Goal: Register for event/course

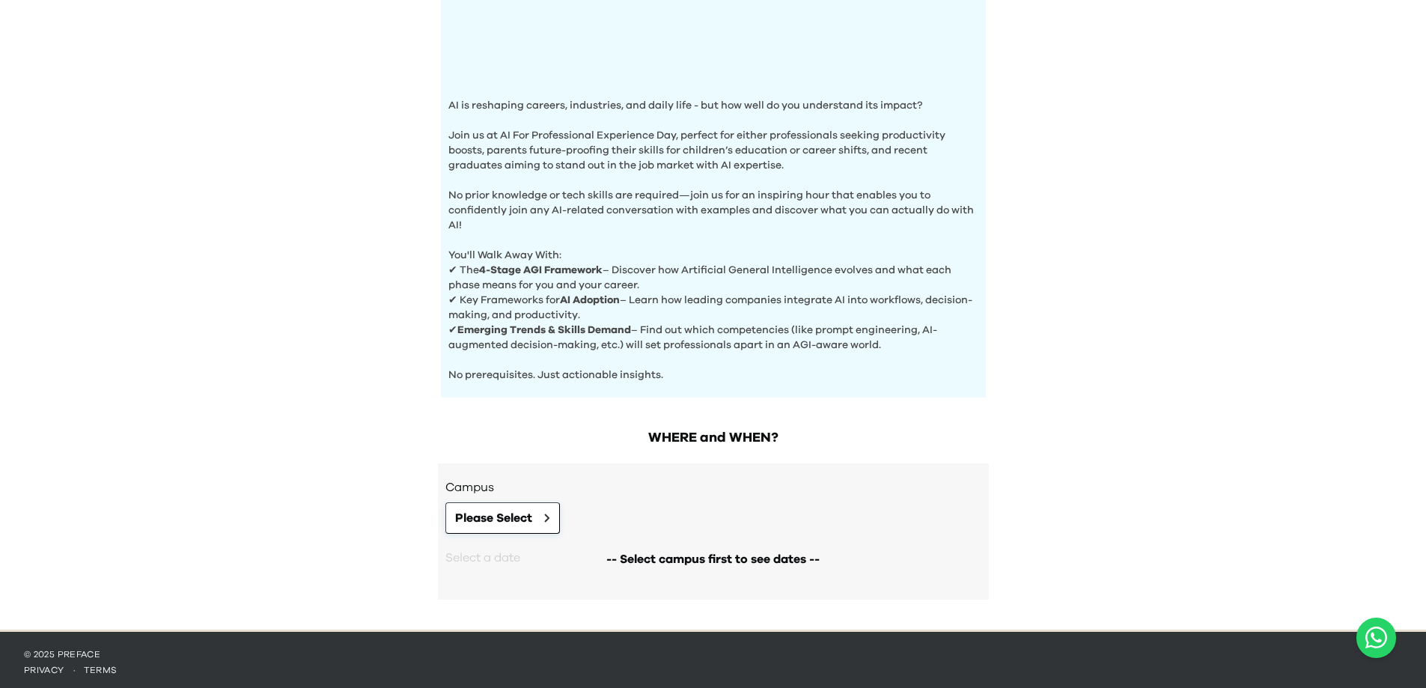
scroll to position [411, 0]
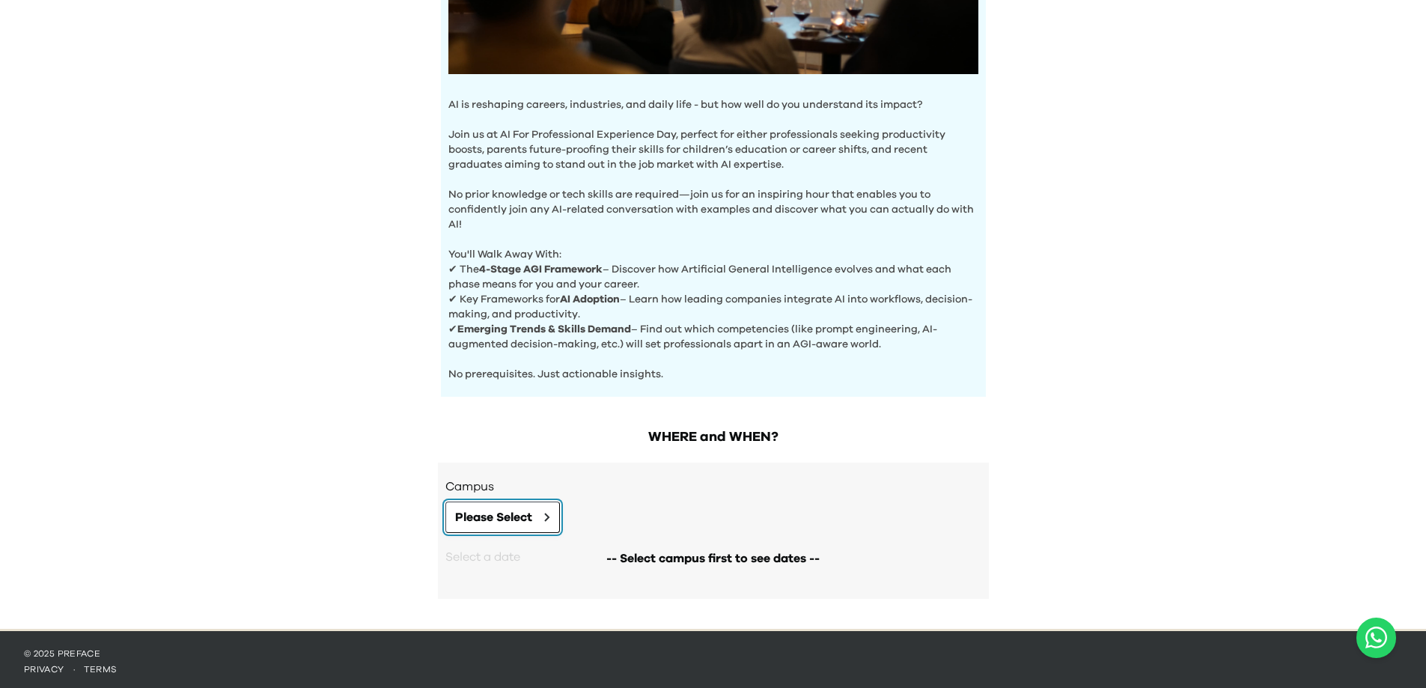
click at [545, 513] on icon at bounding box center [547, 517] width 6 height 9
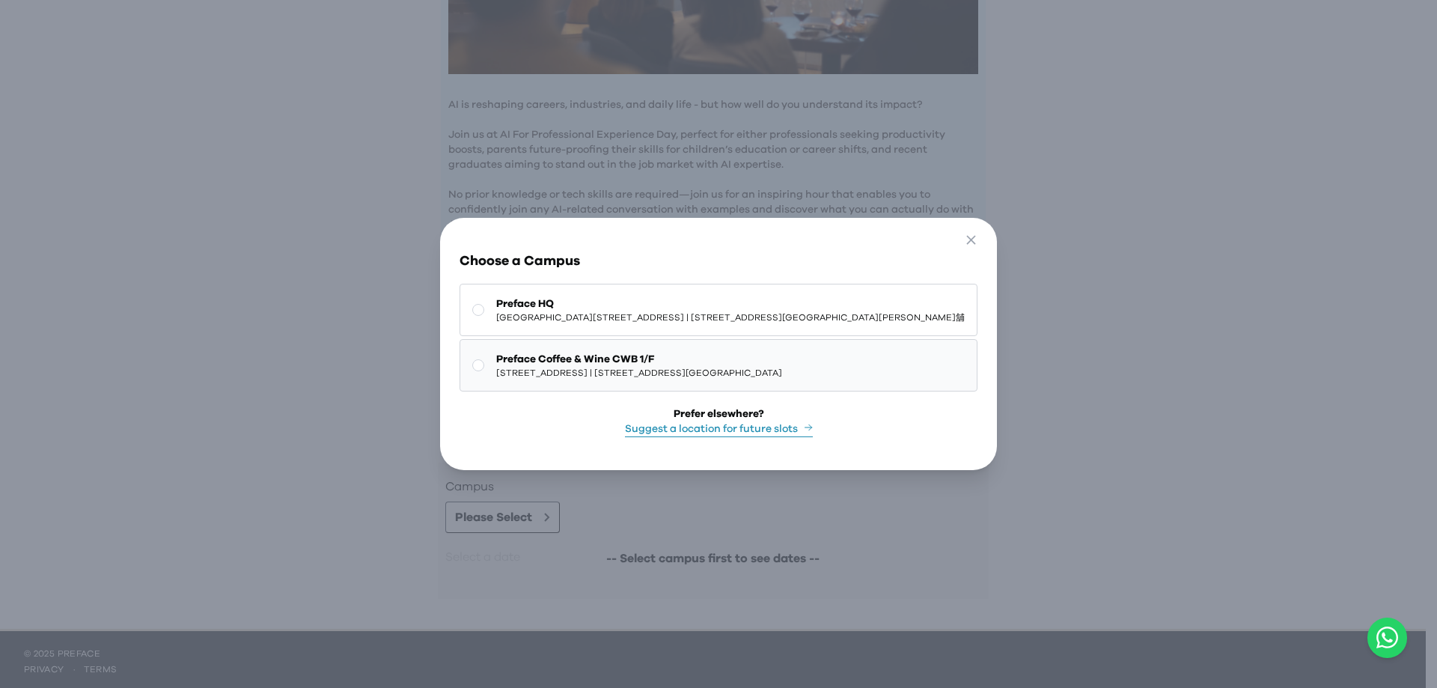
click at [782, 367] on span "[STREET_ADDRESS] | [STREET_ADDRESS][GEOGRAPHIC_DATA]" at bounding box center [639, 373] width 286 height 12
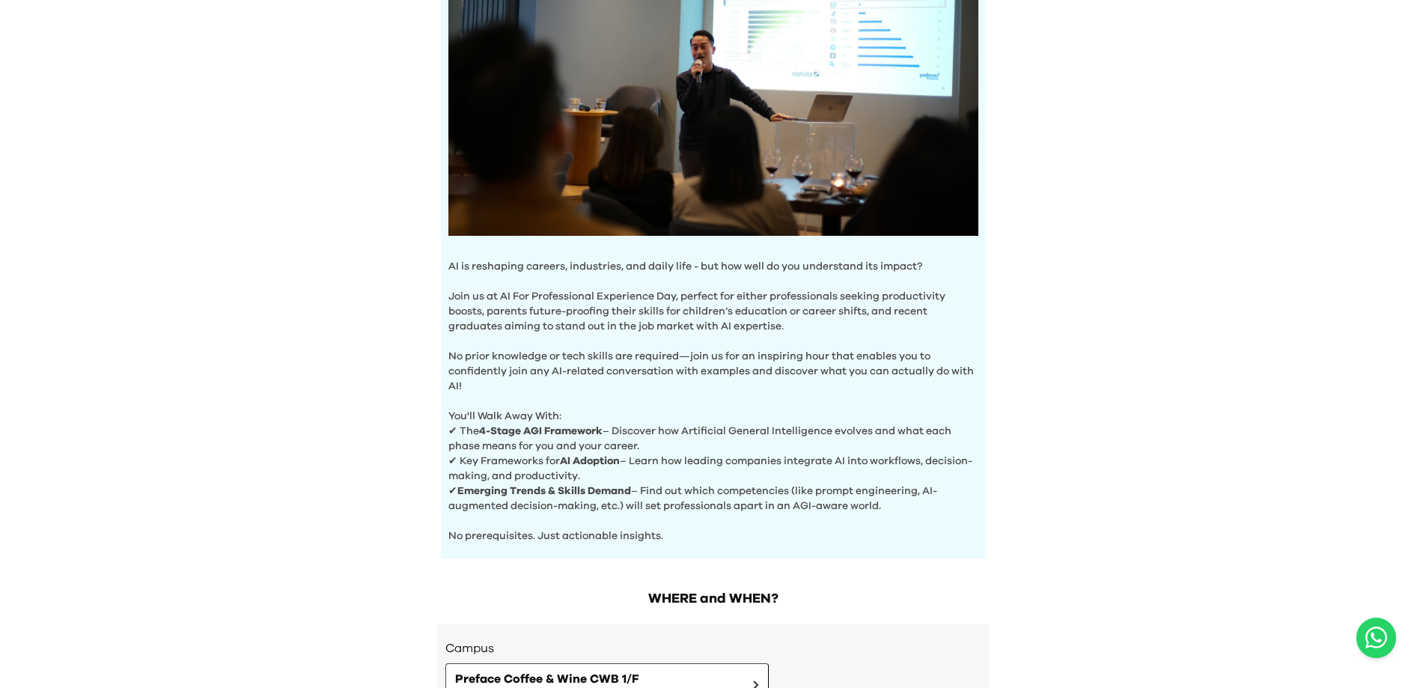
scroll to position [234, 0]
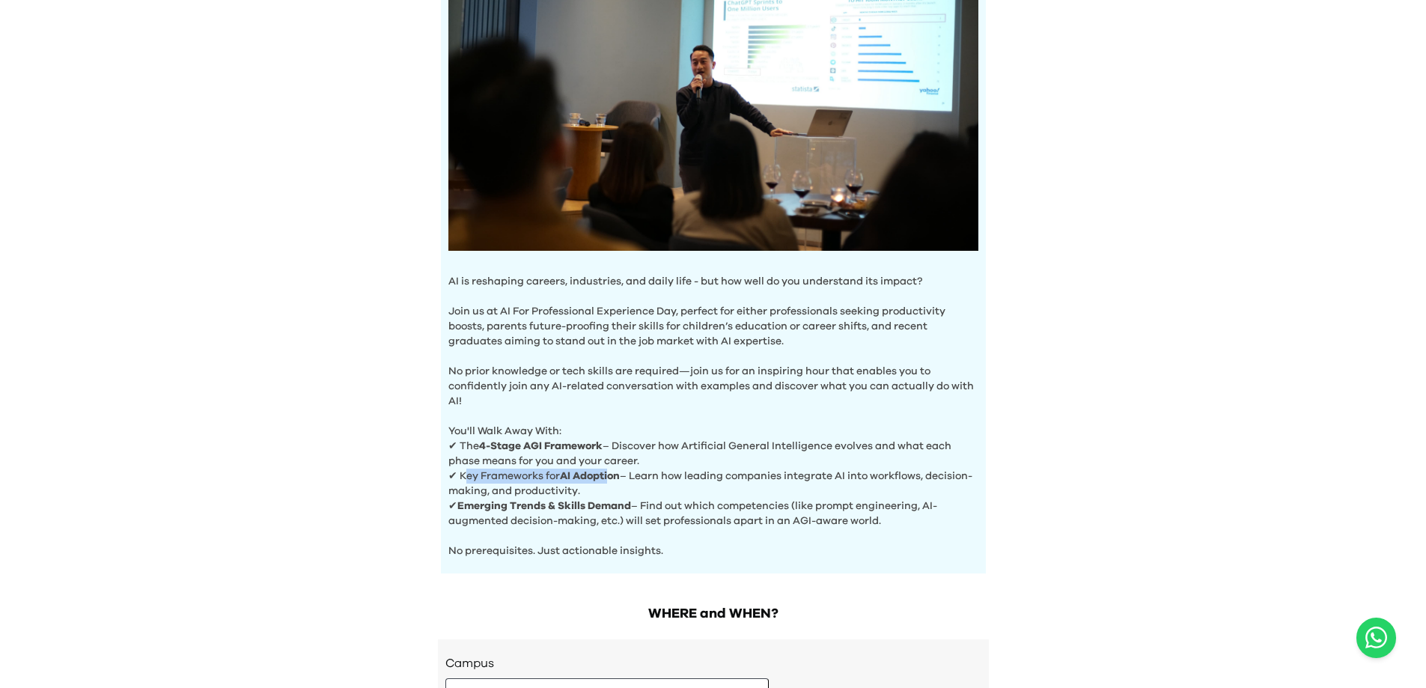
drag, startPoint x: 466, startPoint y: 476, endPoint x: 612, endPoint y: 474, distance: 145.2
click at [612, 474] on p "✔ Key Frameworks for AI Adoption – Learn how leading companies integrate AI int…" at bounding box center [713, 484] width 530 height 30
click at [693, 474] on p "✔ Key Frameworks for AI Adoption – Learn how leading companies integrate AI int…" at bounding box center [713, 484] width 530 height 30
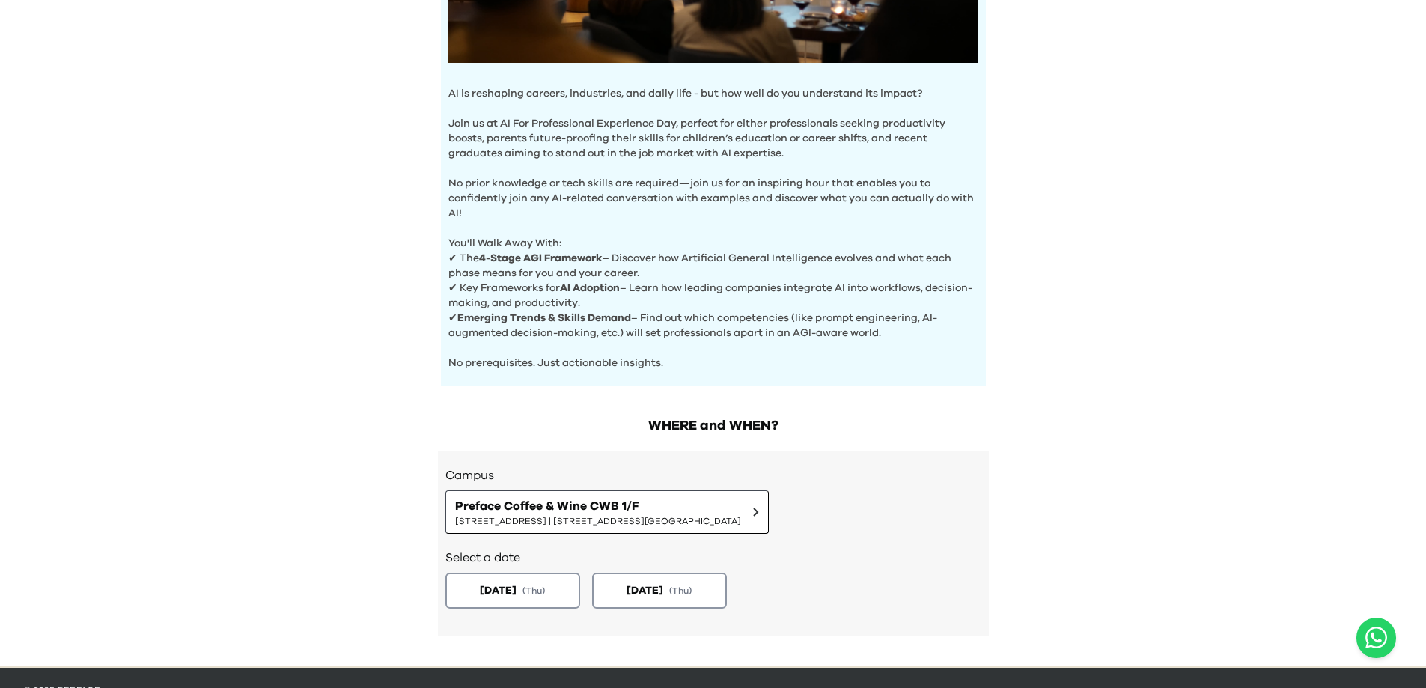
scroll to position [459, 0]
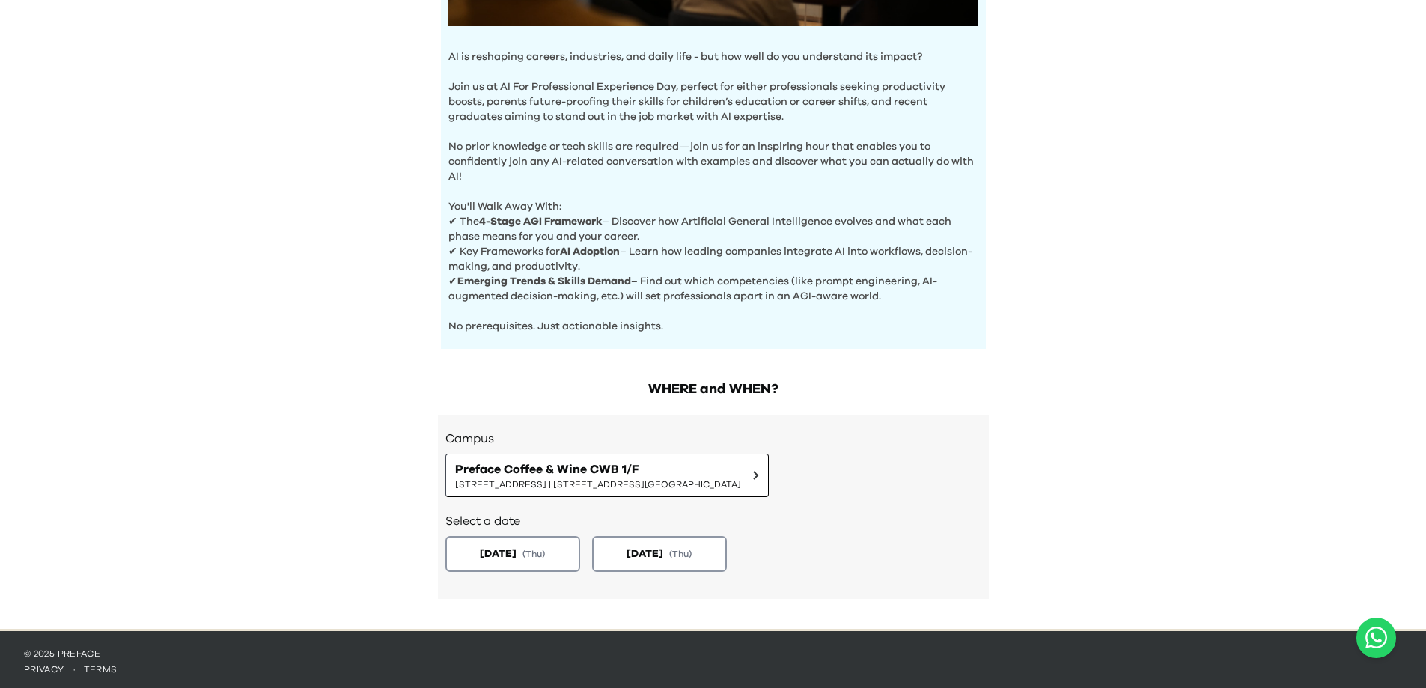
click at [1015, 496] on div "AI Experience Day AI is reshaping careers, industries, and daily life - but how…" at bounding box center [713, 85] width 1426 height 1088
click at [543, 552] on span "( Thu )" at bounding box center [535, 553] width 24 height 13
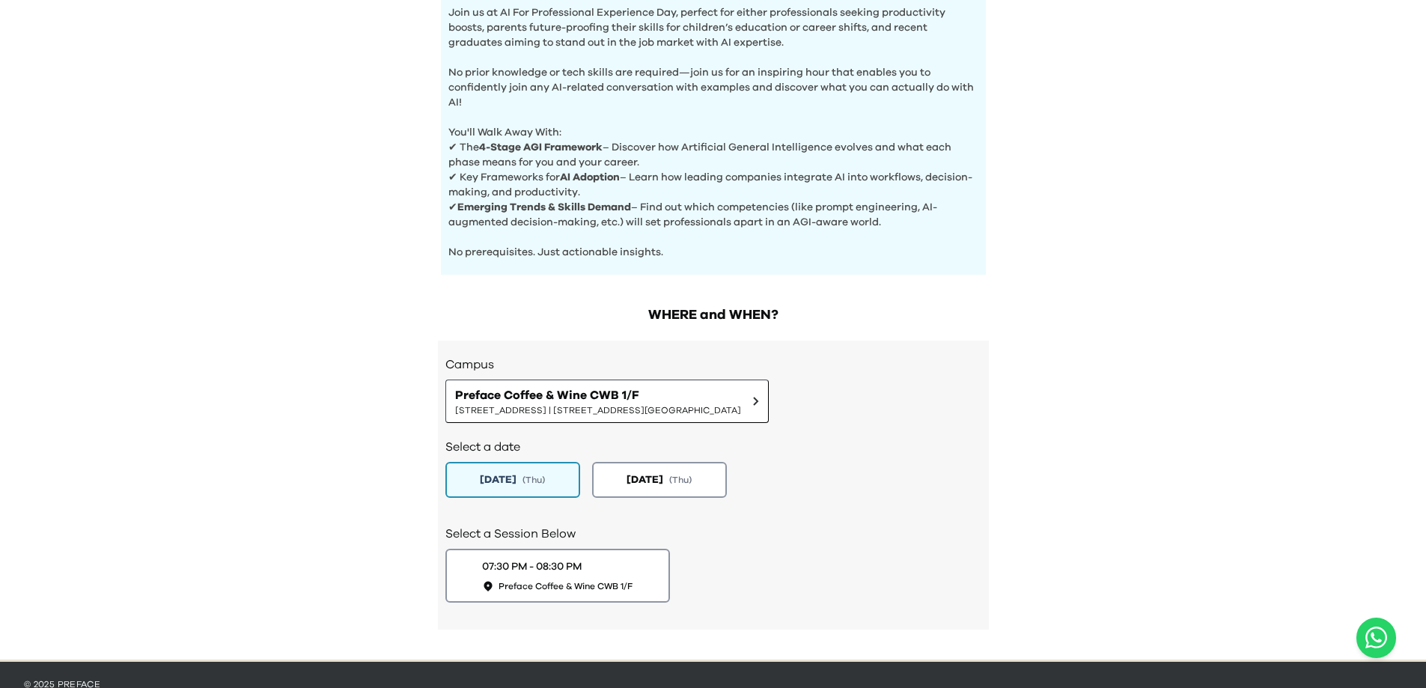
scroll to position [534, 0]
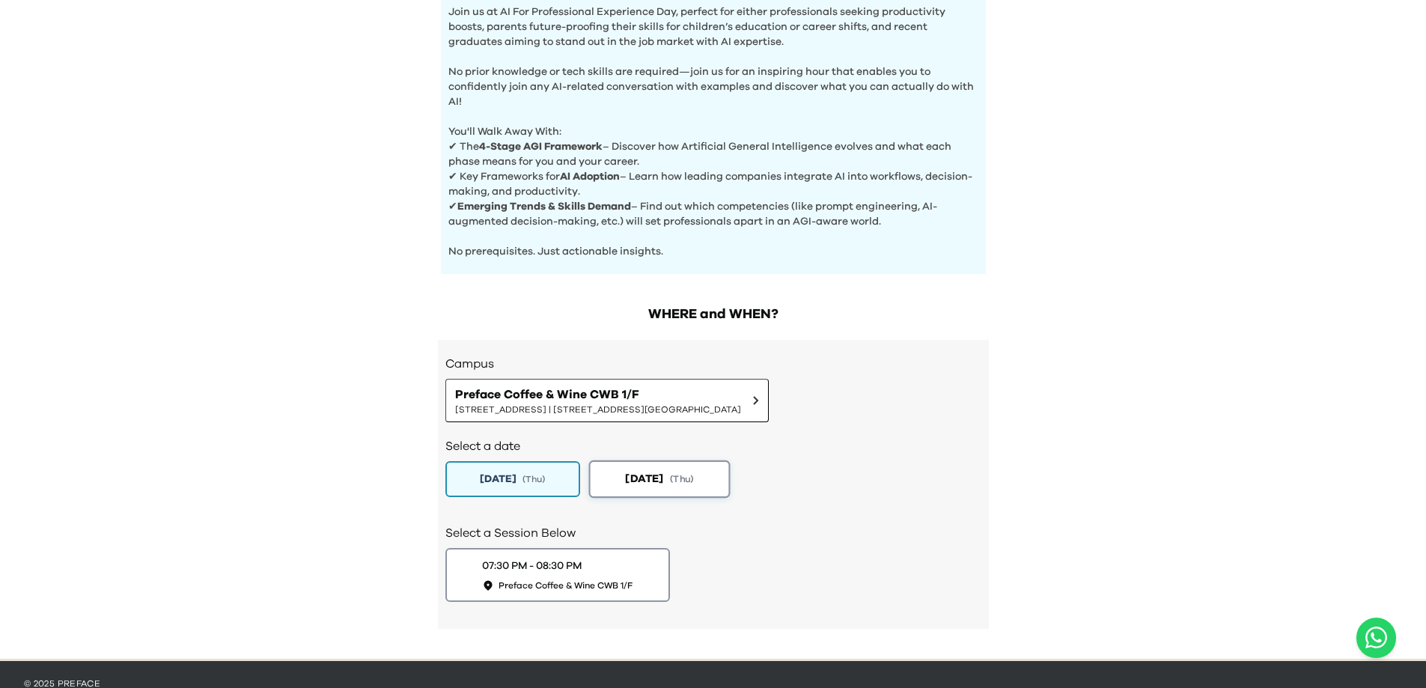
click at [694, 472] on span "( Thu )" at bounding box center [682, 478] width 24 height 13
click at [534, 469] on button "[DATE] ( Thu )" at bounding box center [512, 478] width 141 height 37
click at [576, 580] on span "Preface Coffee & Wine CWB 1/F" at bounding box center [566, 585] width 141 height 13
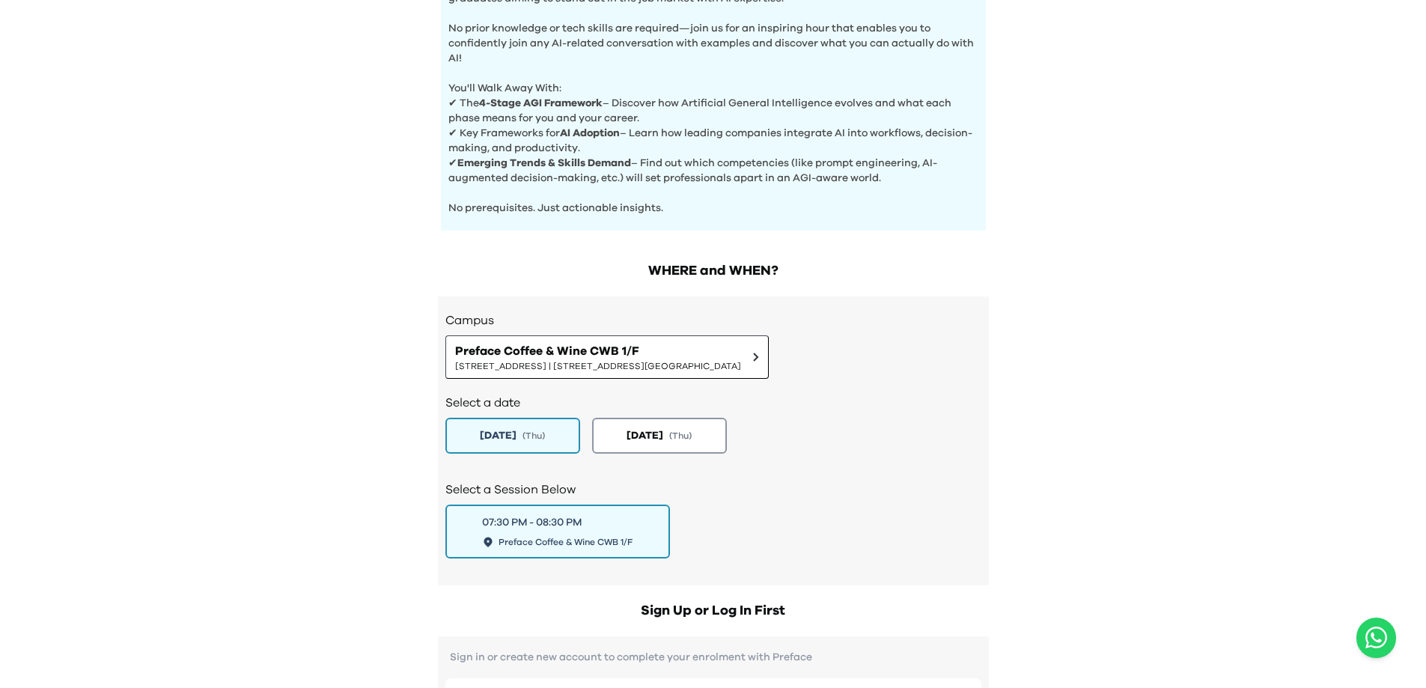
scroll to position [833, 0]
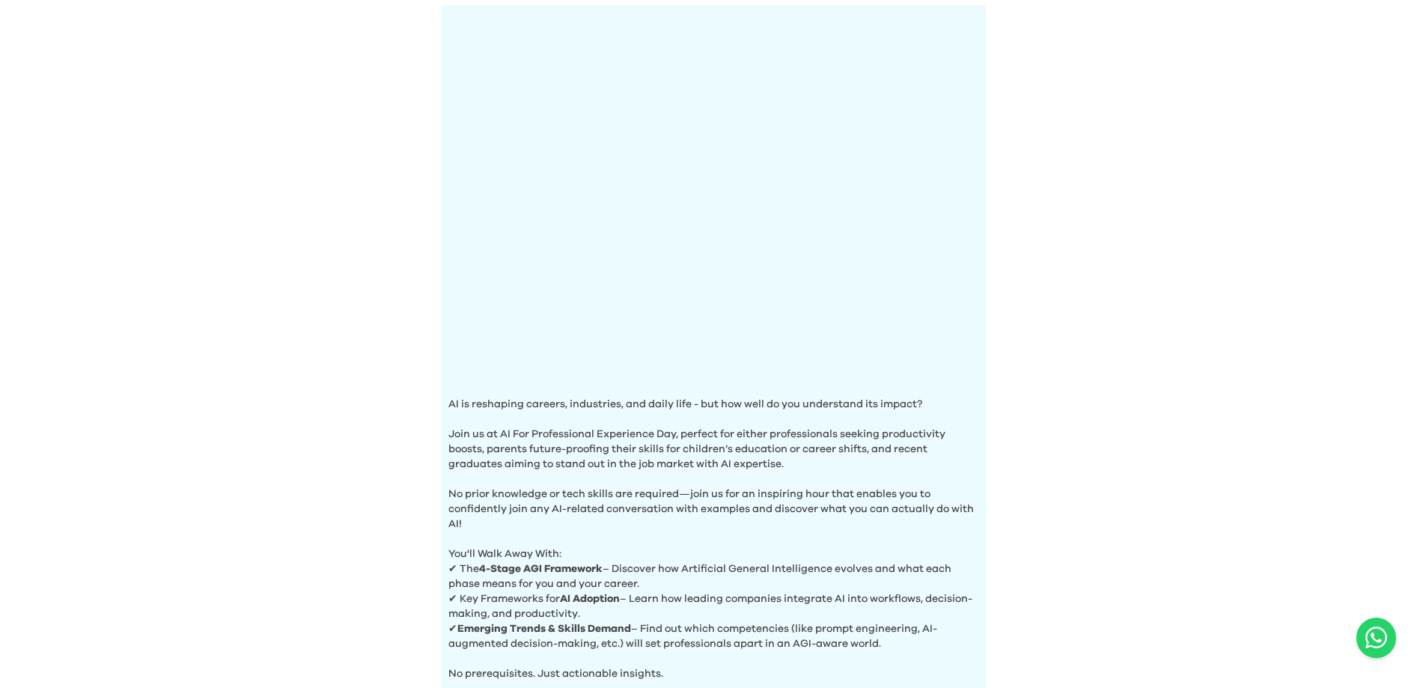
scroll to position [374, 0]
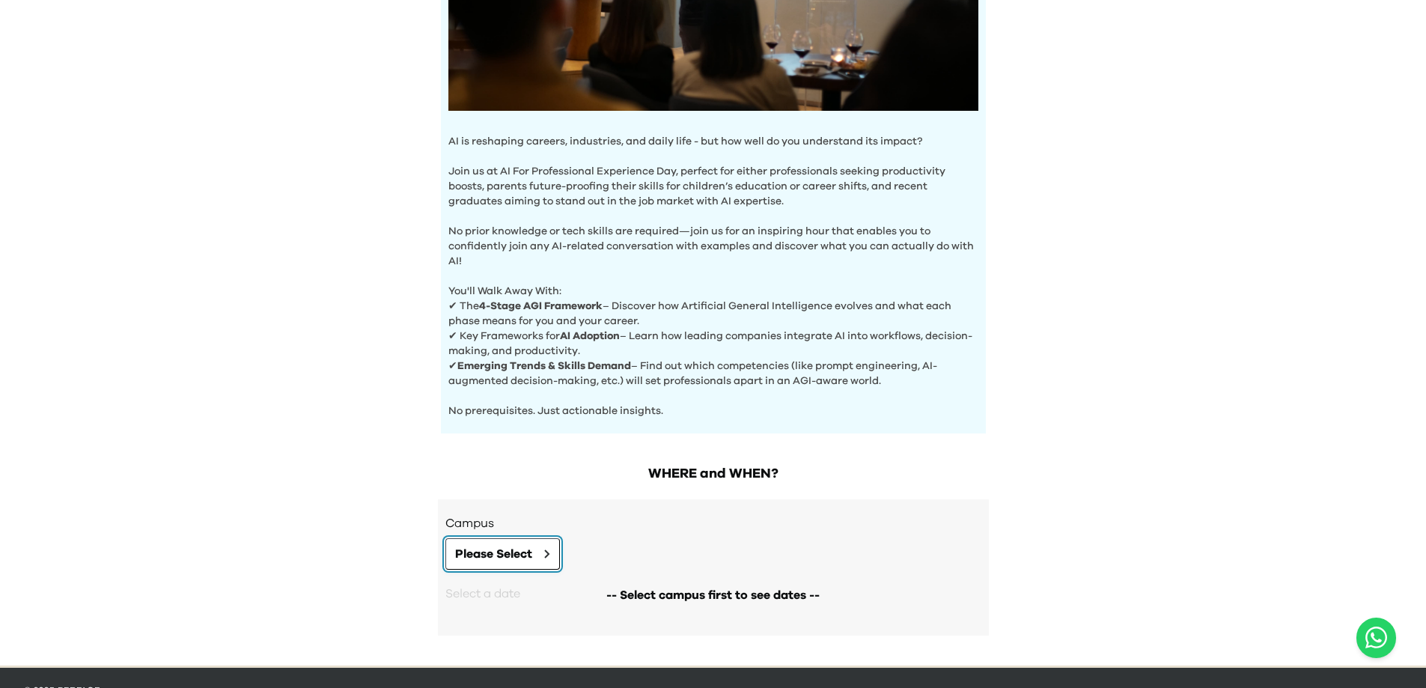
click at [527, 539] on button "Please Select" at bounding box center [502, 553] width 115 height 31
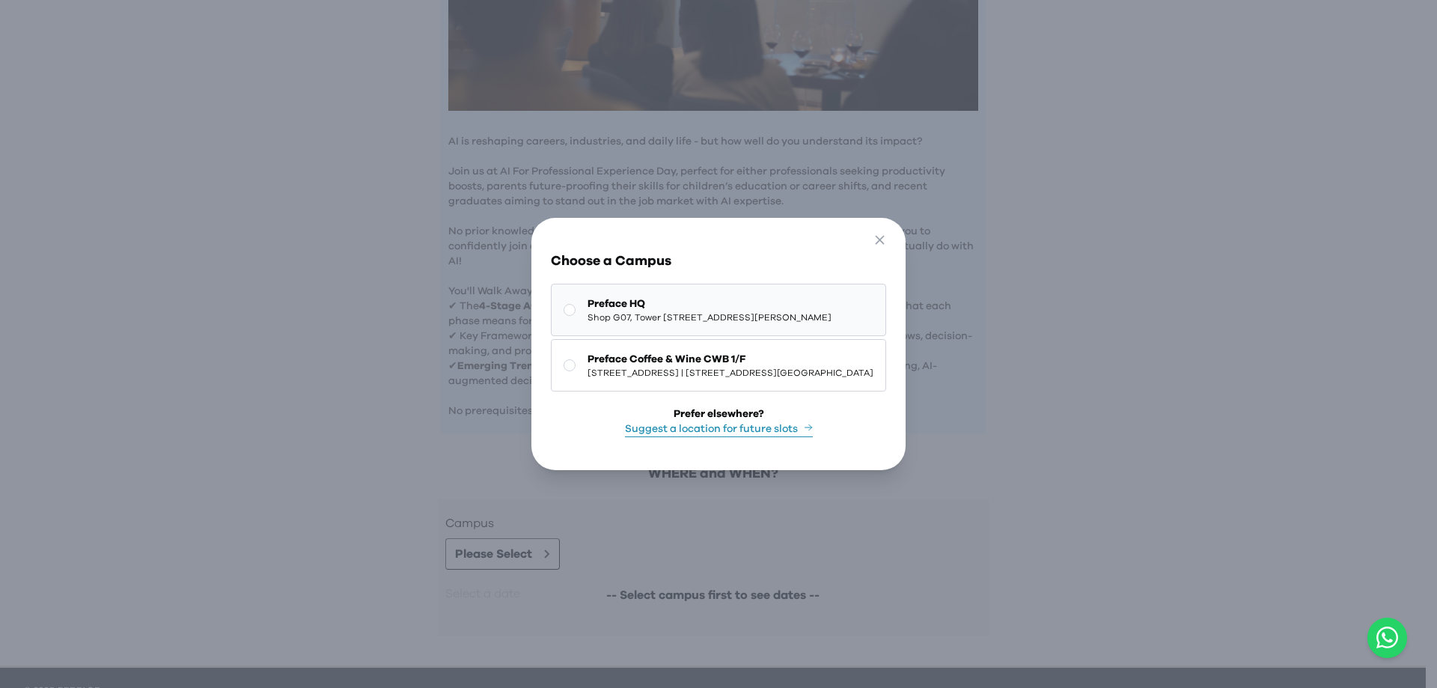
click at [588, 311] on span "[GEOGRAPHIC_DATA][STREET_ADDRESS] | [STREET_ADDRESS][GEOGRAPHIC_DATA][PERSON_NA…" at bounding box center [710, 317] width 244 height 12
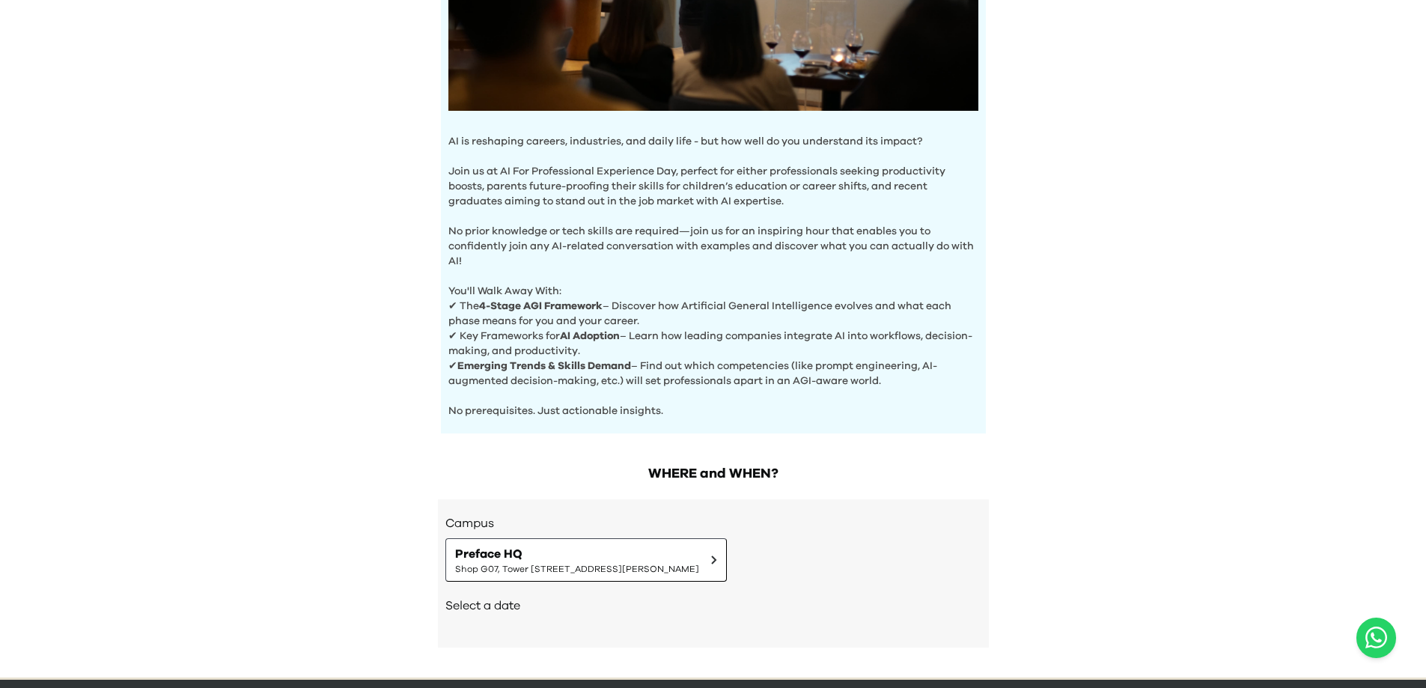
scroll to position [423, 0]
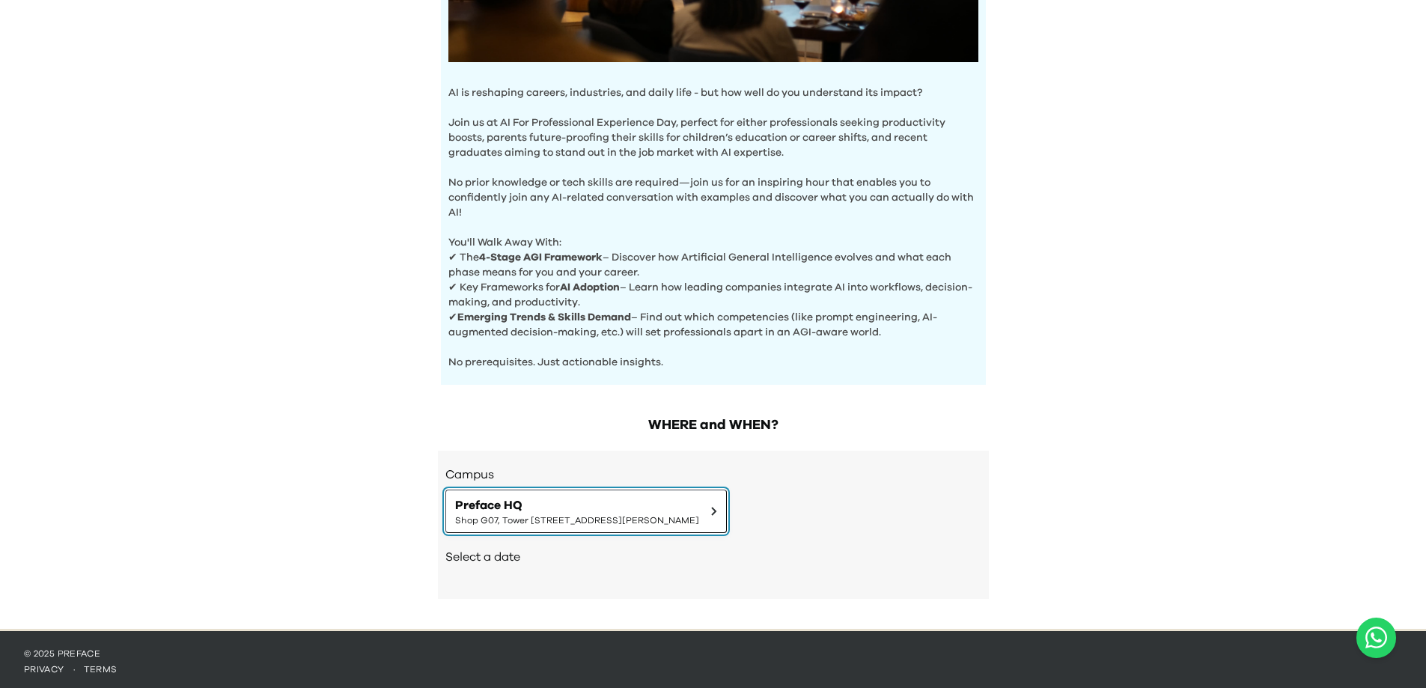
click at [664, 514] on span "[GEOGRAPHIC_DATA][STREET_ADDRESS] | [STREET_ADDRESS][GEOGRAPHIC_DATA][PERSON_NA…" at bounding box center [577, 520] width 244 height 12
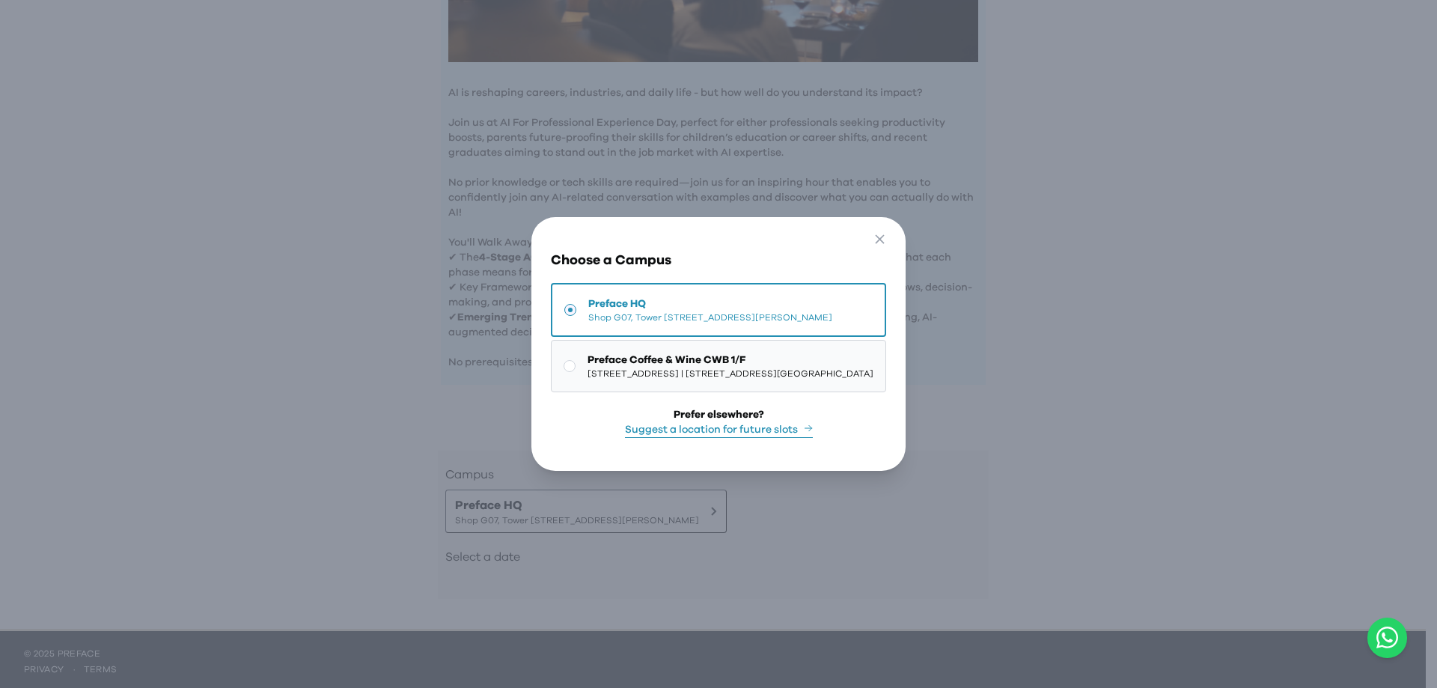
click at [669, 368] on span "[STREET_ADDRESS] | [STREET_ADDRESS][GEOGRAPHIC_DATA]" at bounding box center [731, 374] width 286 height 12
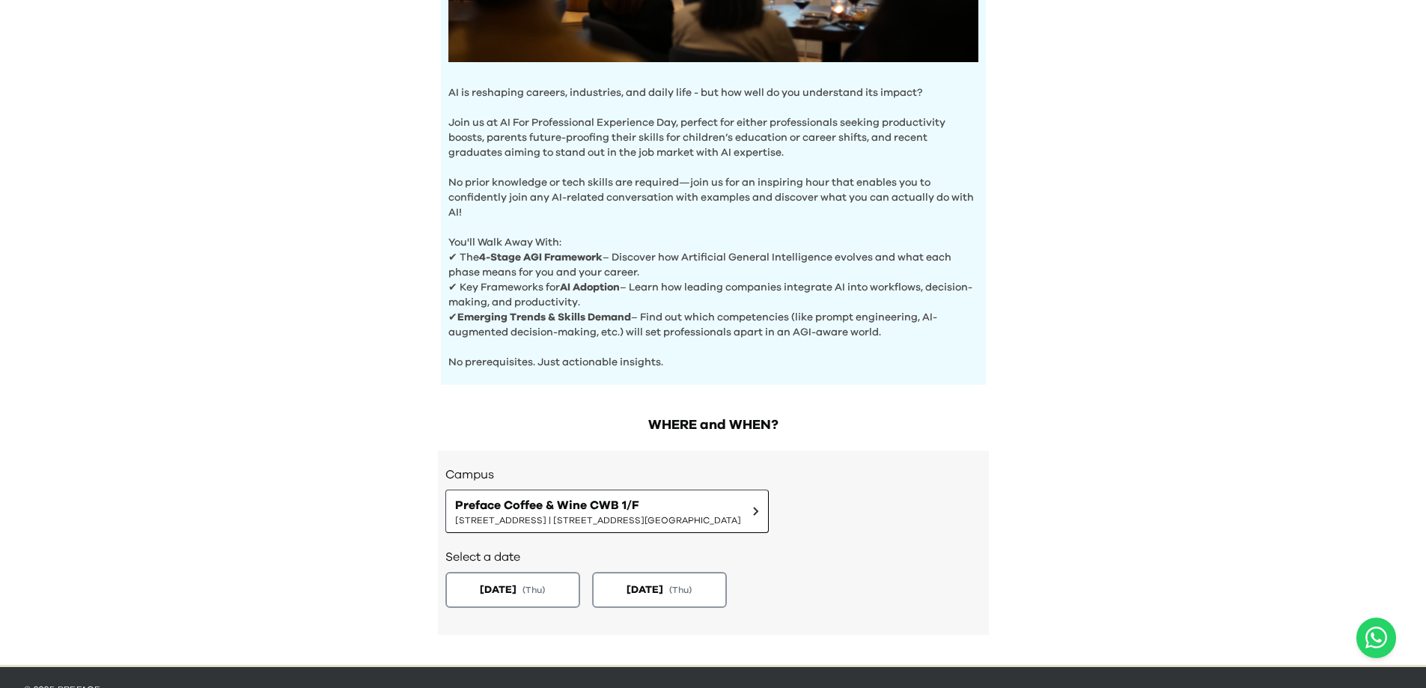
scroll to position [459, 0]
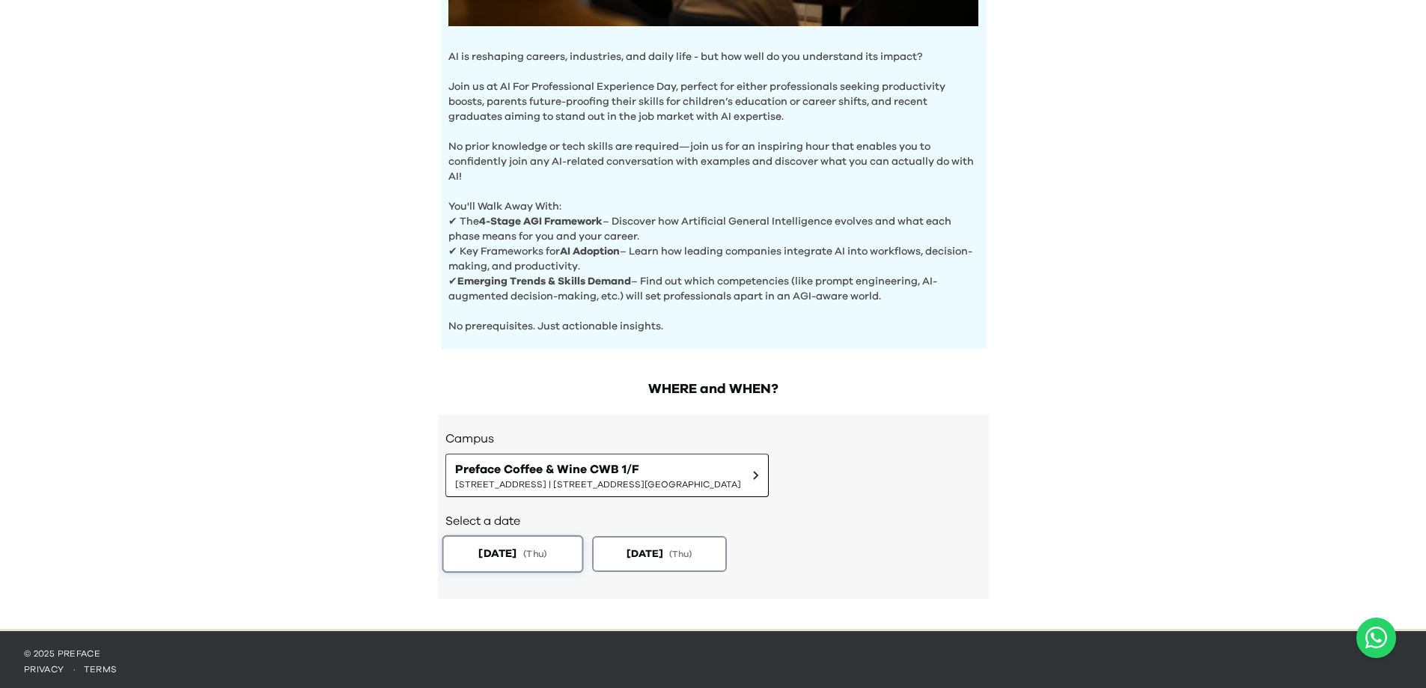
click at [500, 546] on span "[DATE]" at bounding box center [497, 554] width 38 height 16
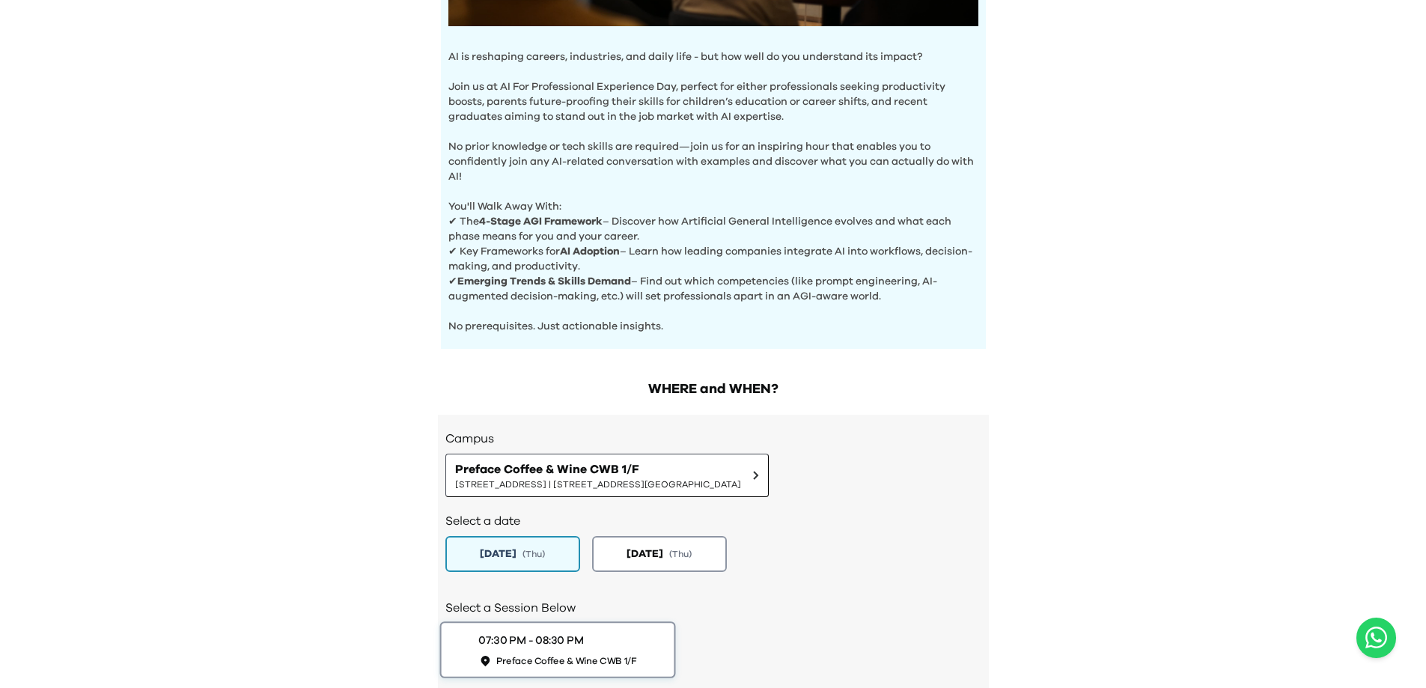
click at [574, 657] on span "Preface Coffee & Wine CWB 1/F" at bounding box center [566, 660] width 141 height 13
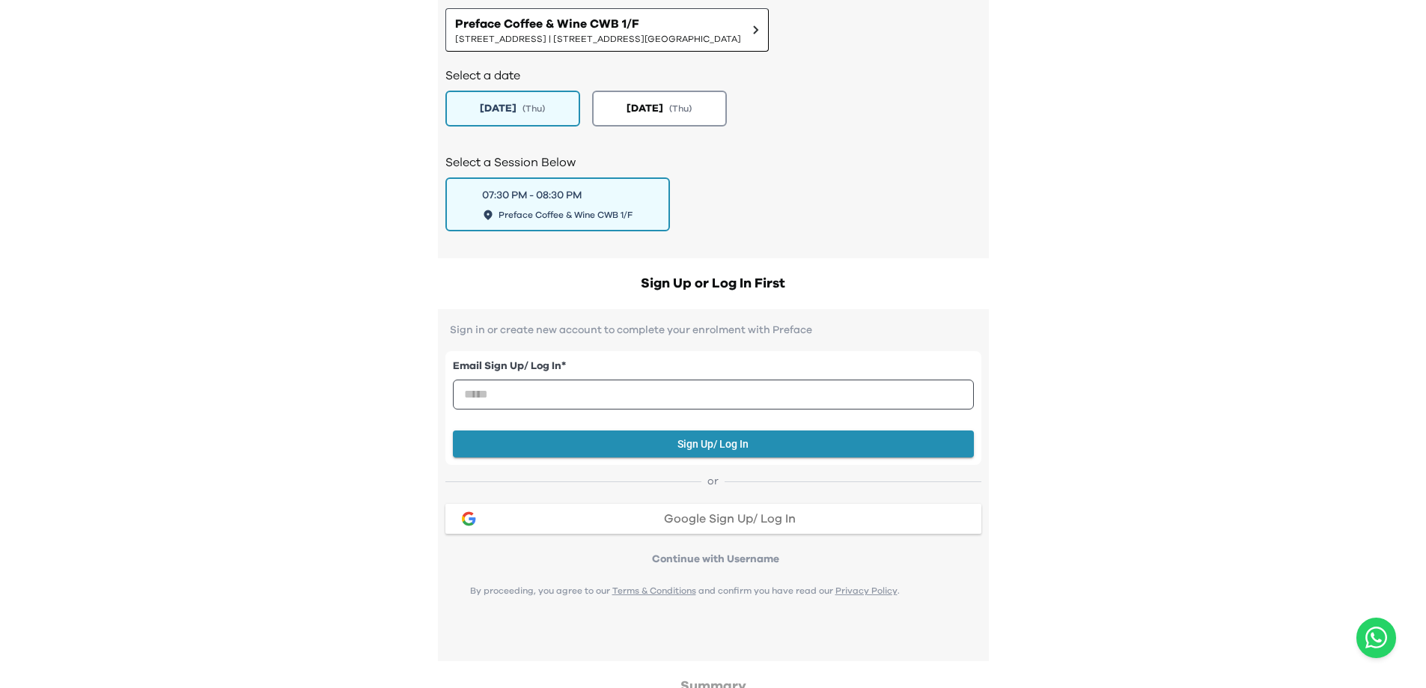
scroll to position [908, 0]
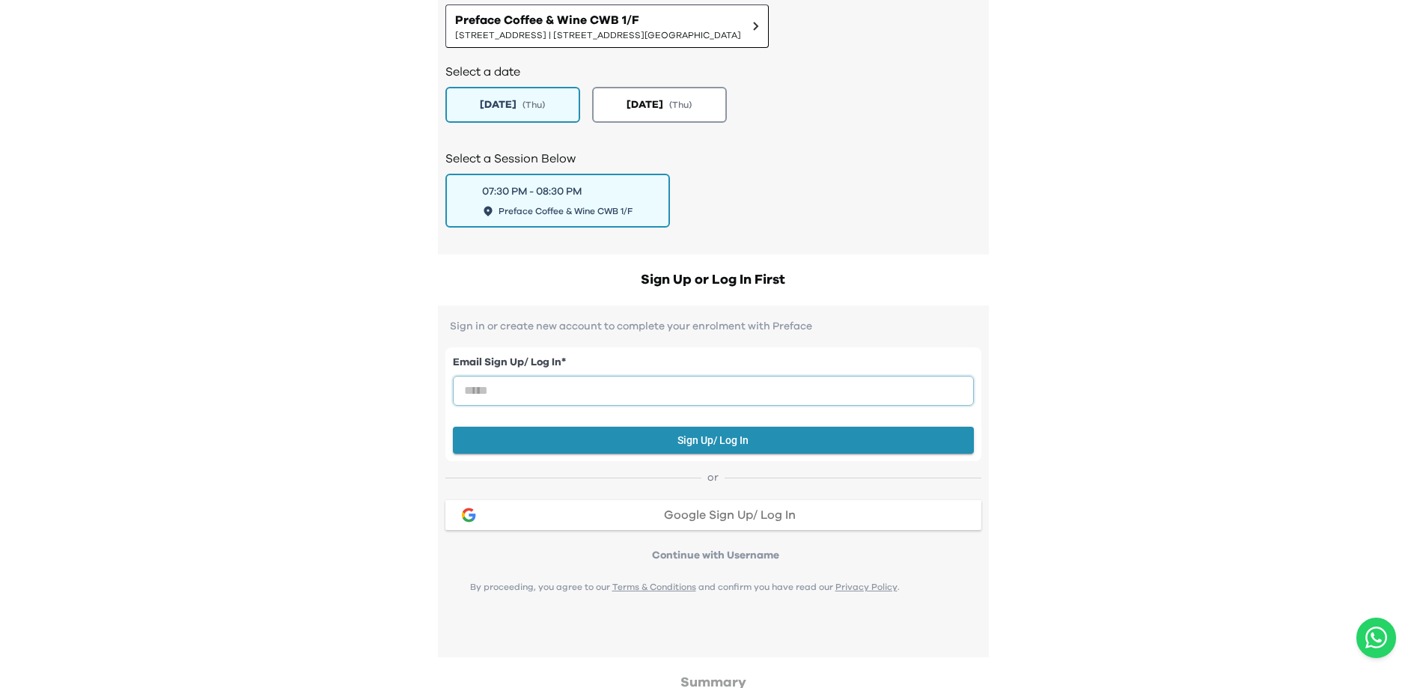
click at [554, 380] on input "email" at bounding box center [713, 391] width 521 height 30
type input "**********"
click at [722, 431] on button "Sign Up/ Log In" at bounding box center [713, 441] width 521 height 28
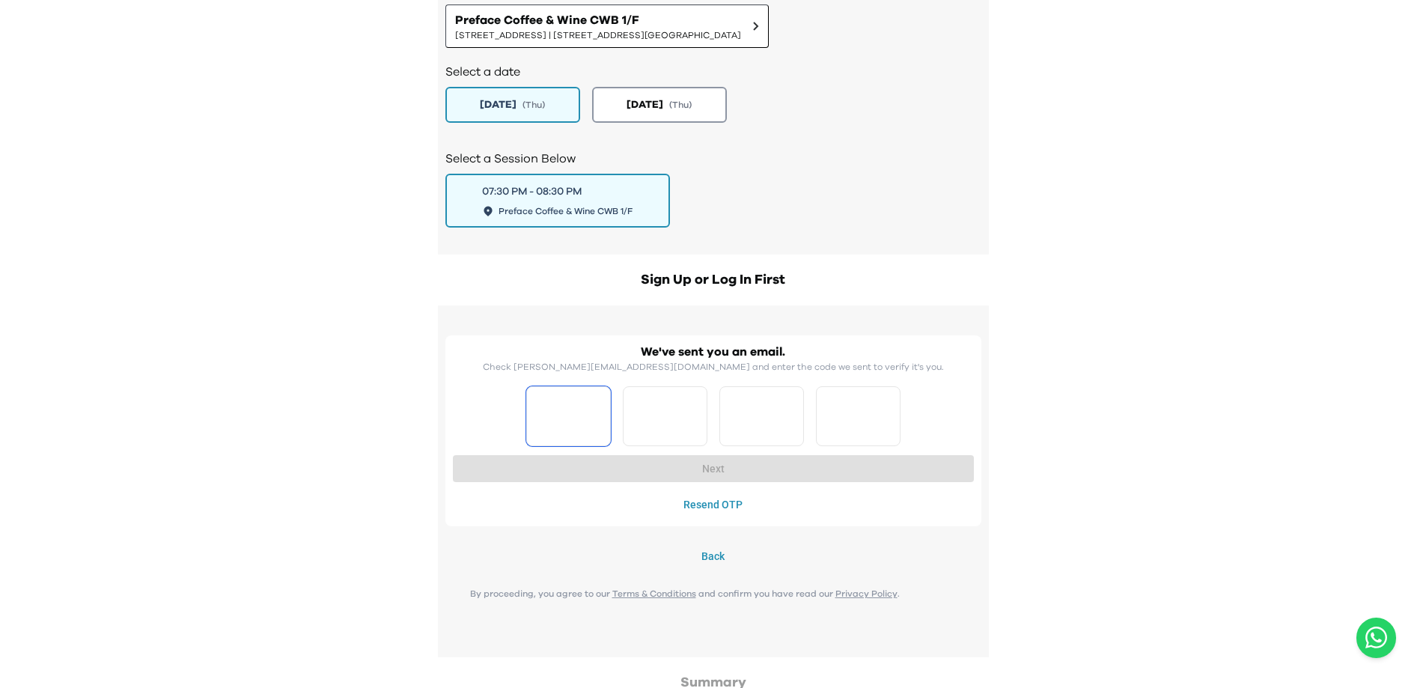
click at [566, 433] on input "Please enter OTP character 1" at bounding box center [568, 416] width 85 height 60
type input "*"
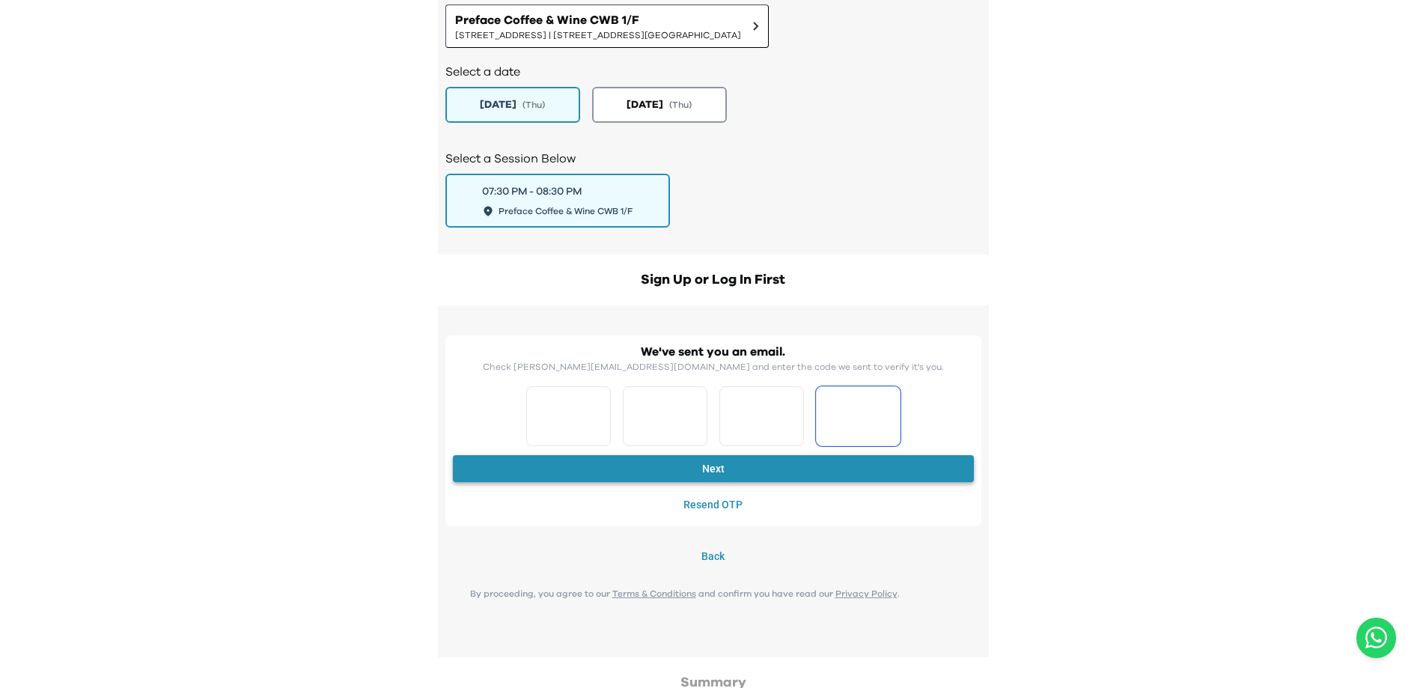
type input "*"
click at [719, 461] on button "Next" at bounding box center [713, 469] width 521 height 28
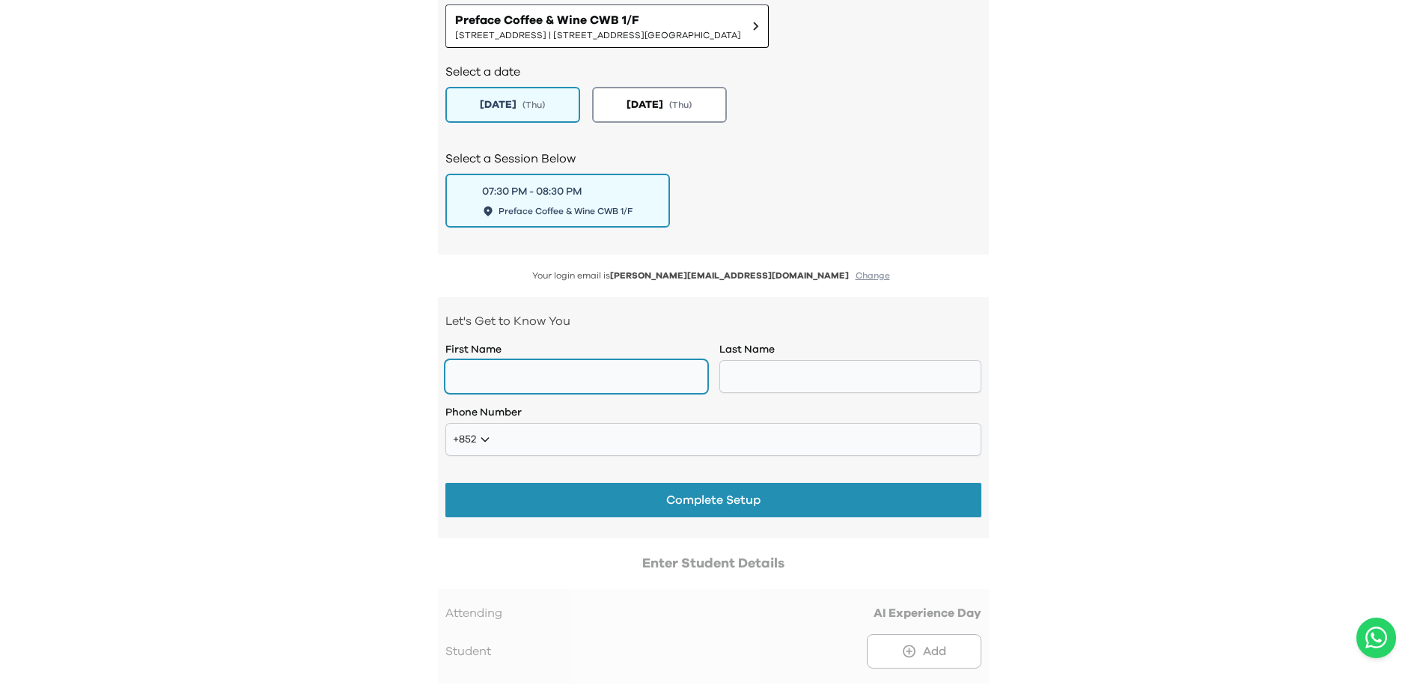
click at [523, 374] on input "text" at bounding box center [576, 376] width 262 height 33
type input "*******"
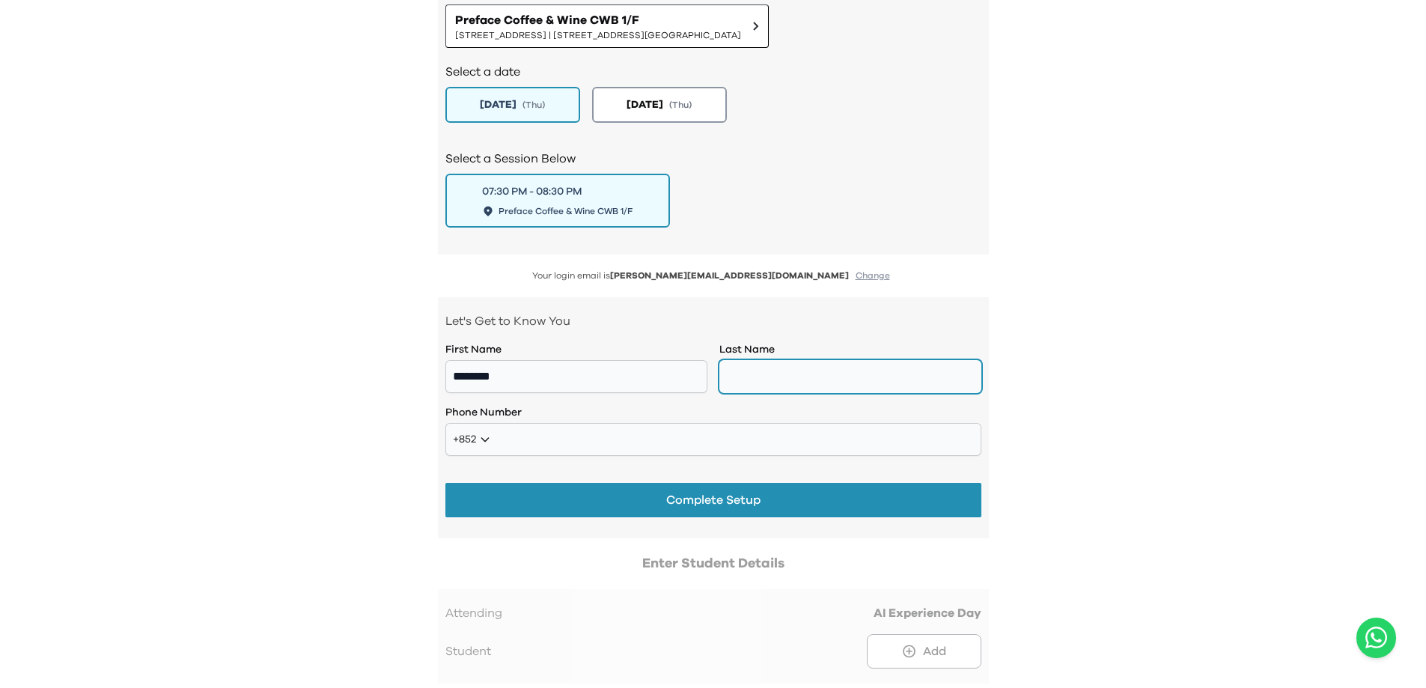
click at [789, 375] on input "text" at bounding box center [850, 376] width 262 height 33
type input "**"
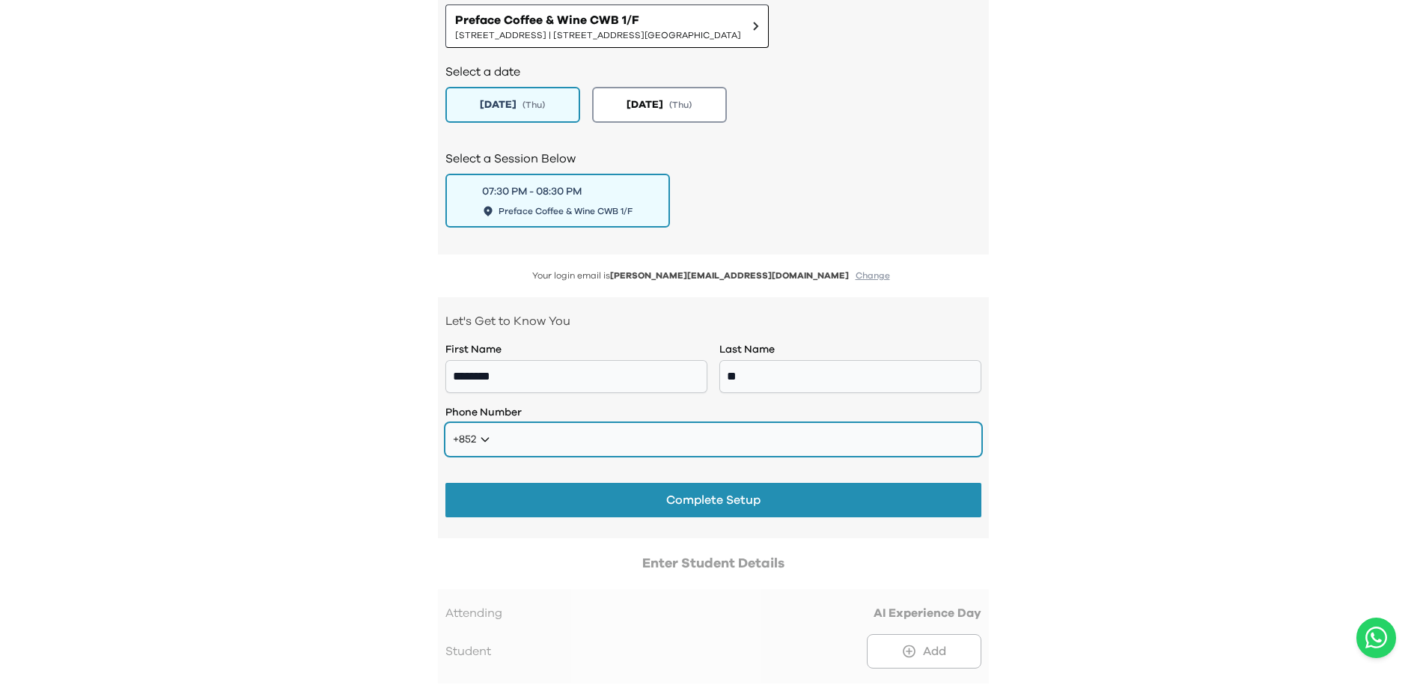
click at [767, 432] on input "tel" at bounding box center [713, 439] width 536 height 33
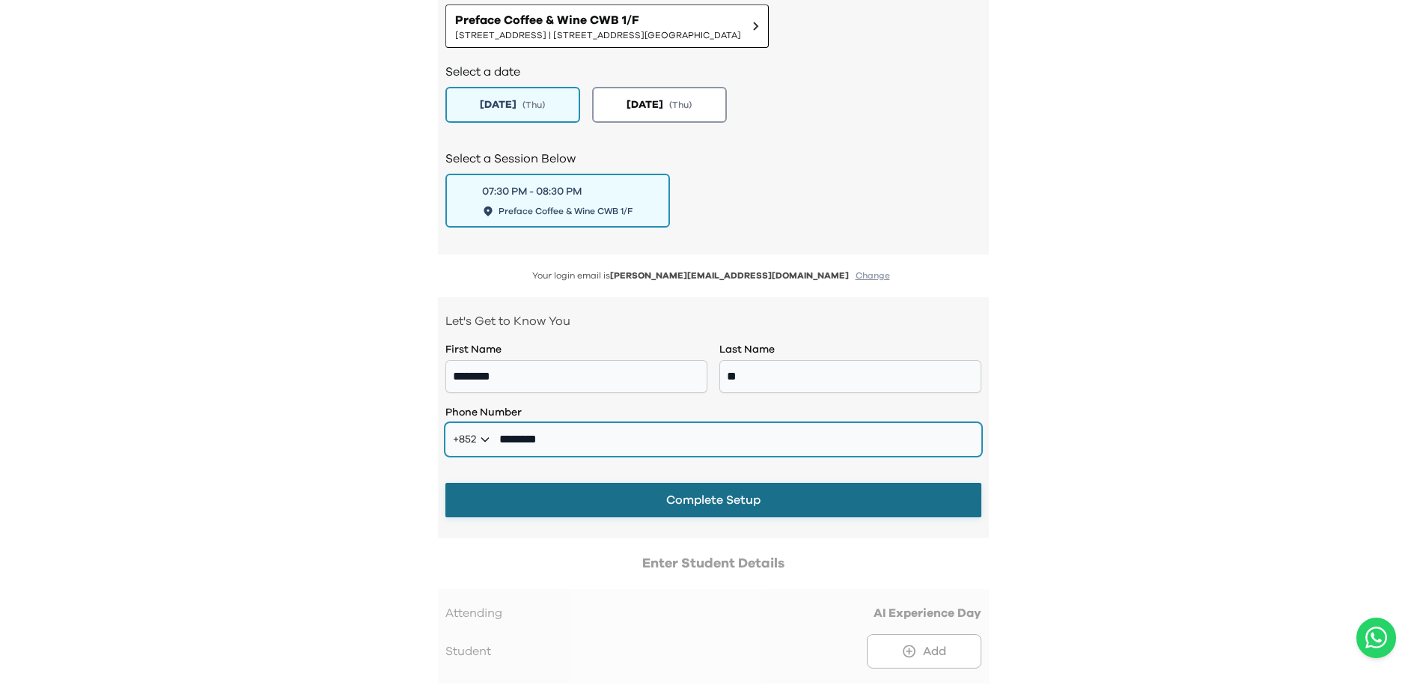
type input "********"
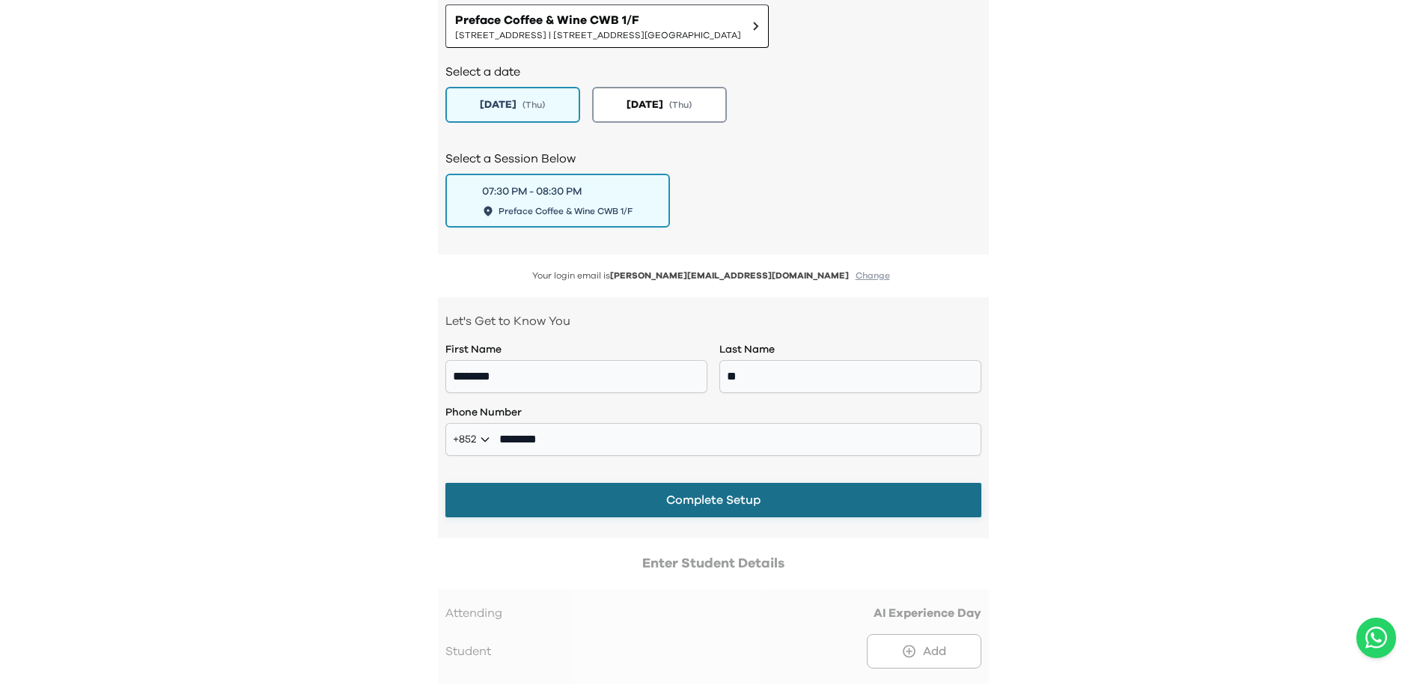
click at [782, 496] on button "Complete Setup" at bounding box center [713, 500] width 536 height 34
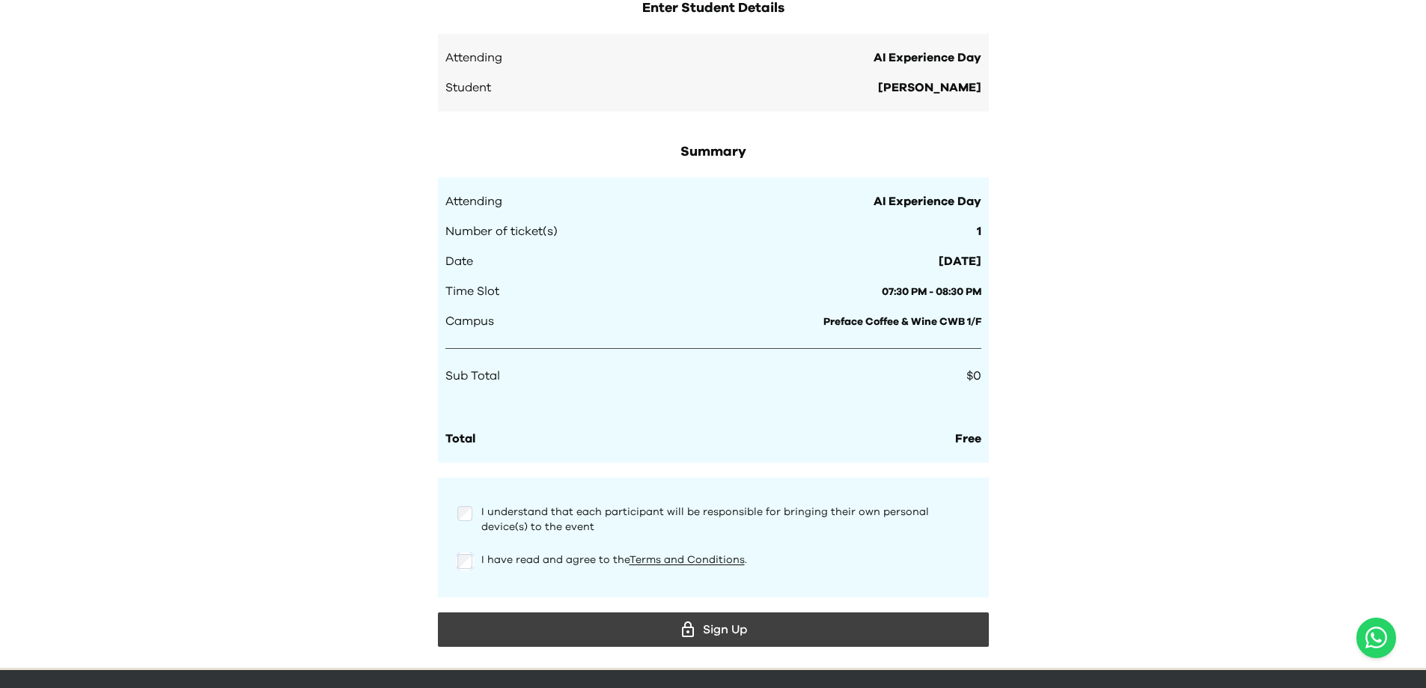
scroll to position [1246, 0]
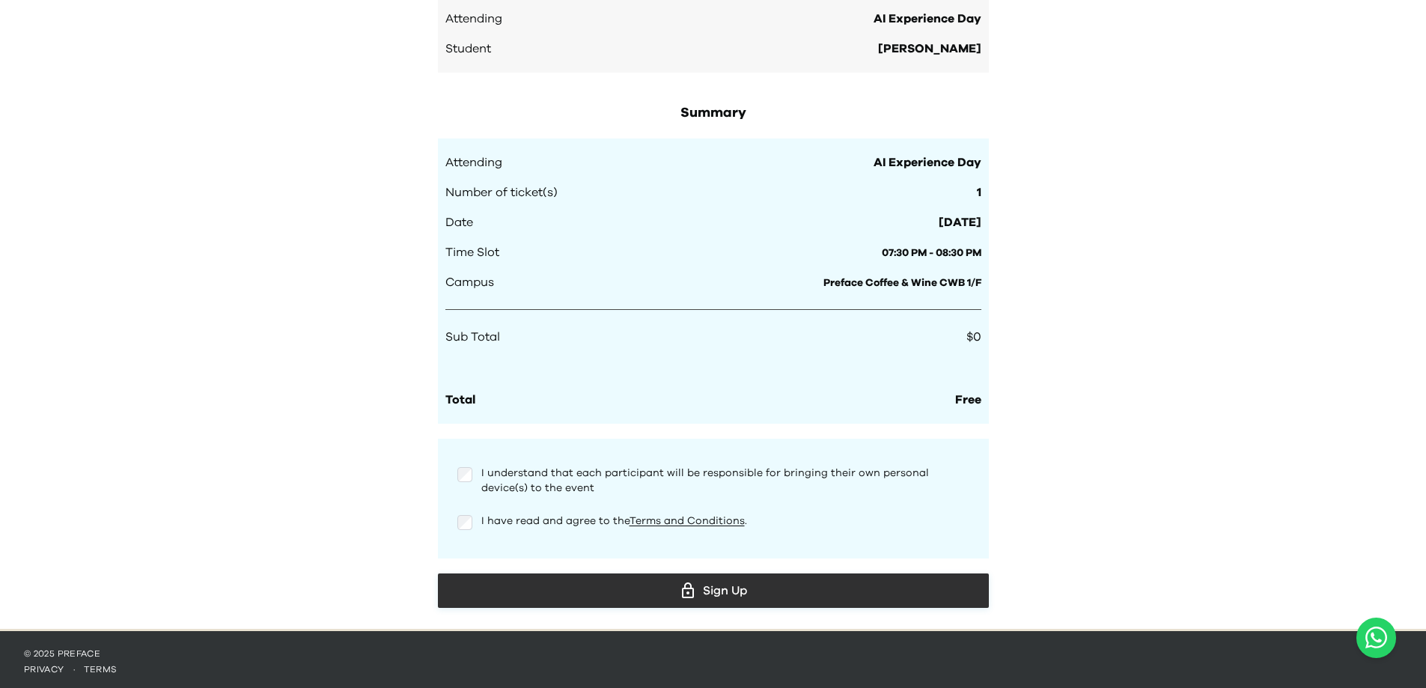
click at [820, 581] on div "Sign Up" at bounding box center [713, 590] width 527 height 22
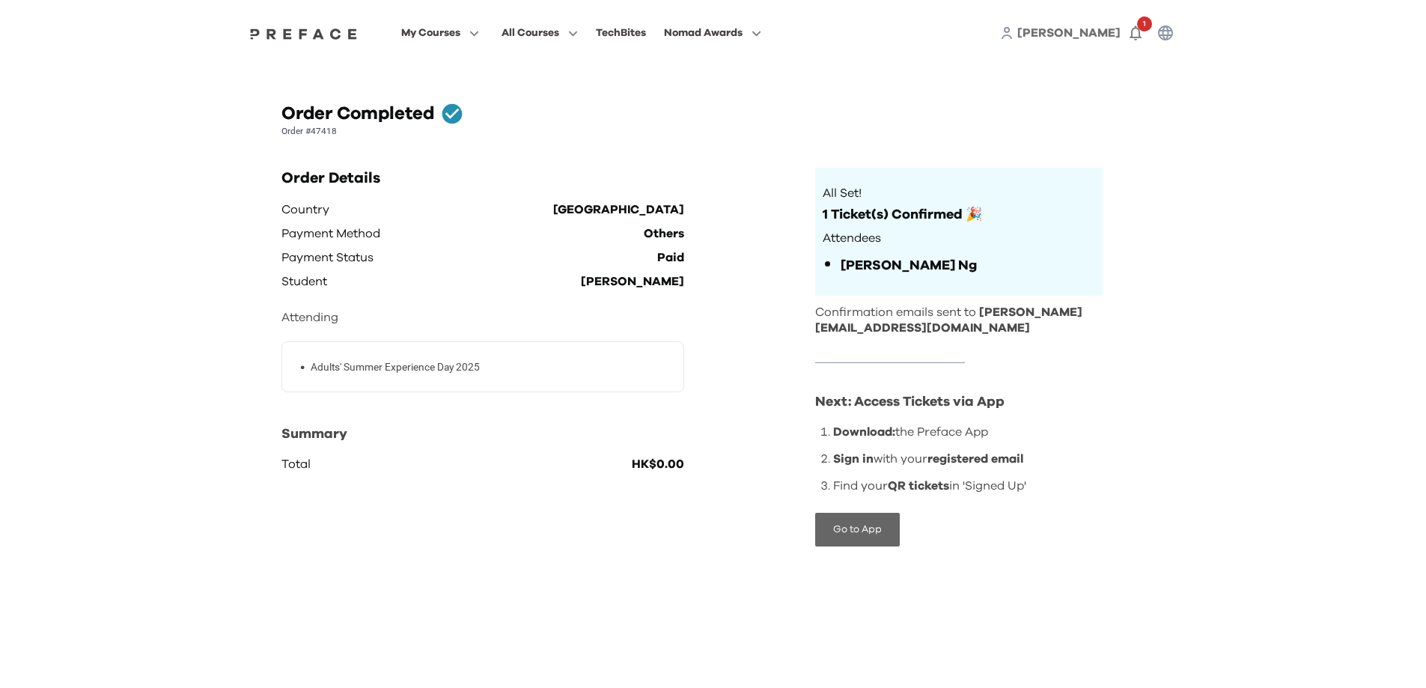
click at [858, 523] on button "Go to App" at bounding box center [857, 530] width 85 height 34
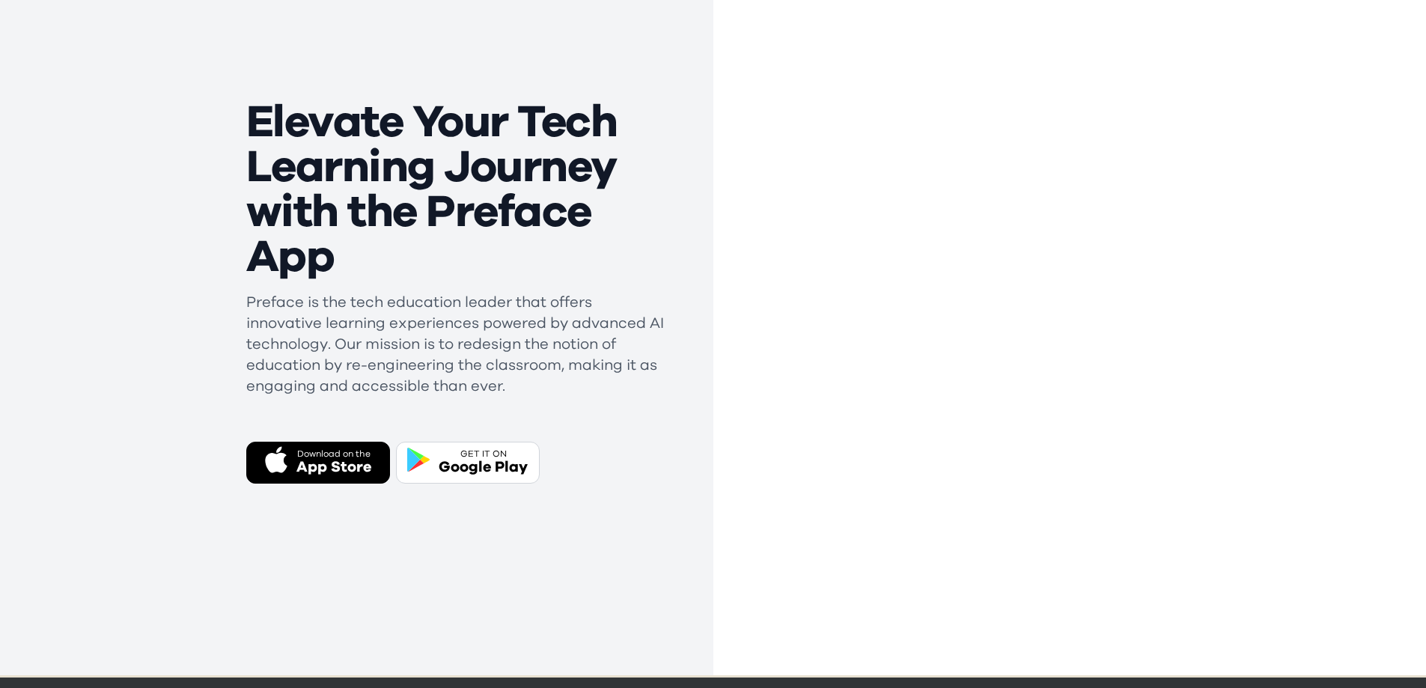
scroll to position [150, 0]
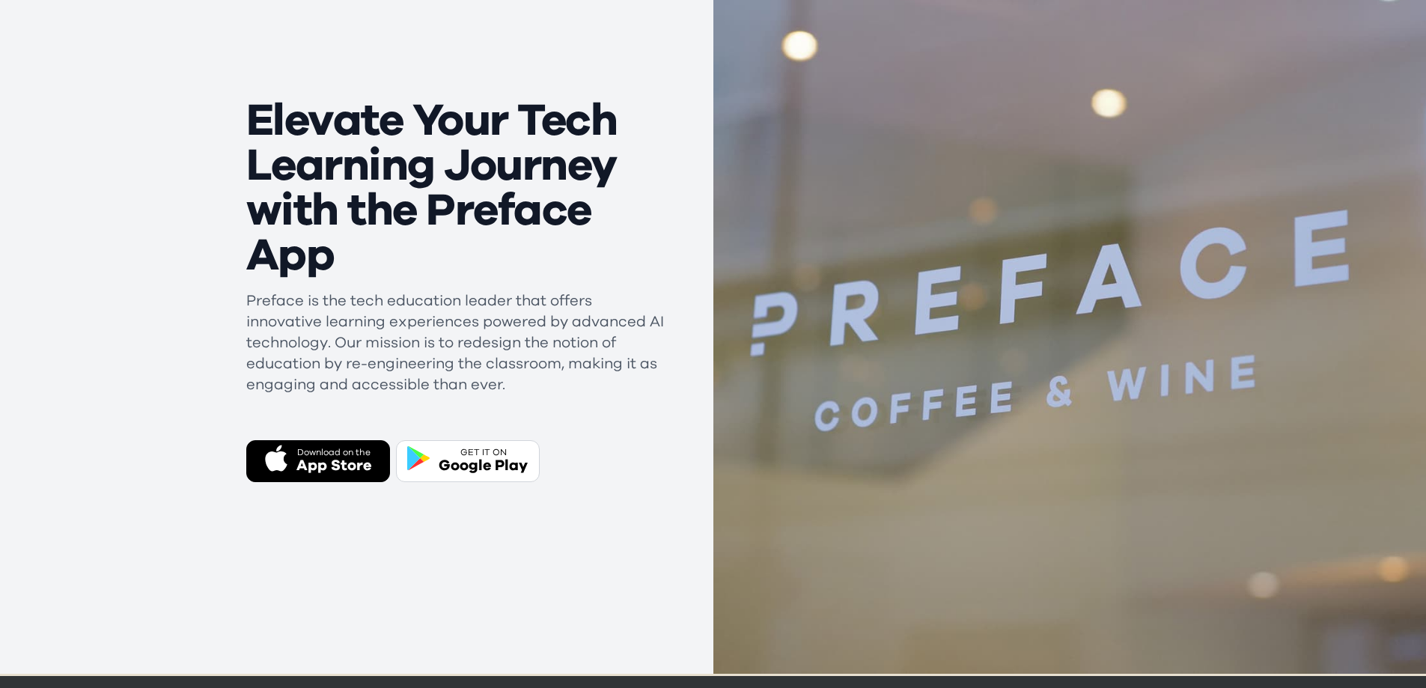
click at [335, 460] on div "App Store" at bounding box center [333, 465] width 75 height 21
